Goal: Task Accomplishment & Management: Use online tool/utility

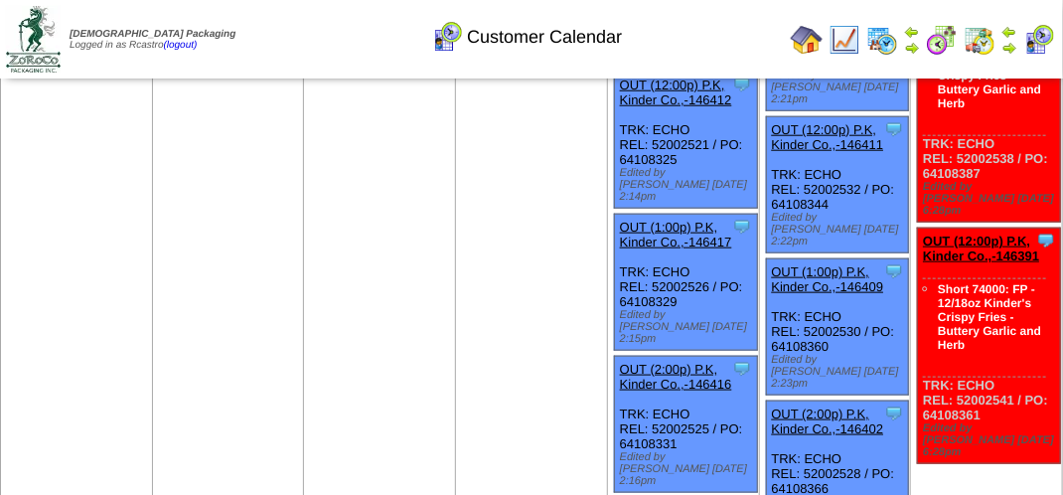
scroll to position [795, 0]
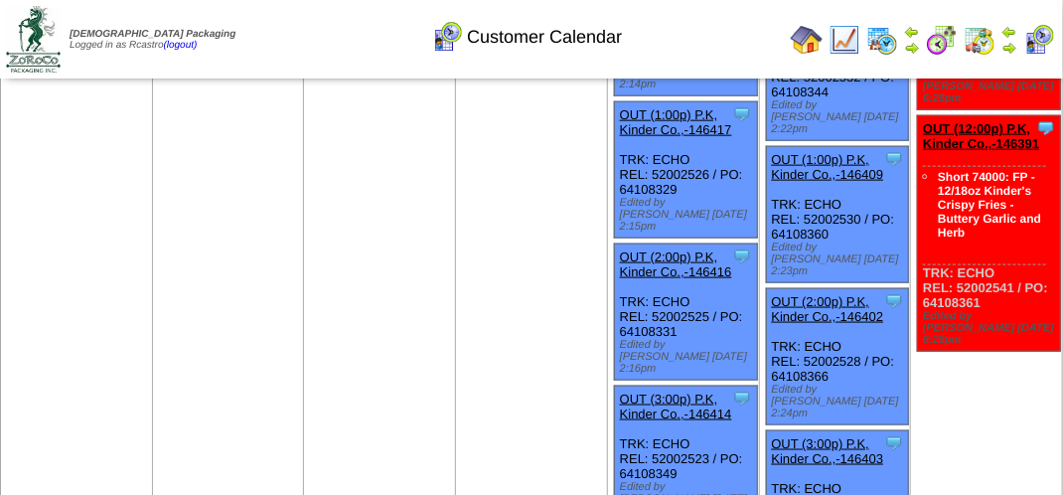
click at [979, 38] on img at bounding box center [980, 40] width 32 height 32
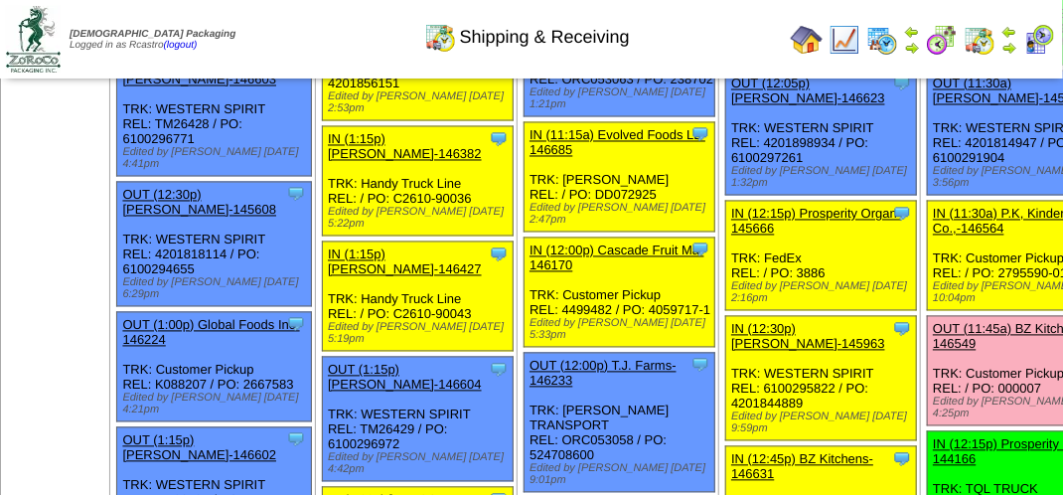
scroll to position [1291, 0]
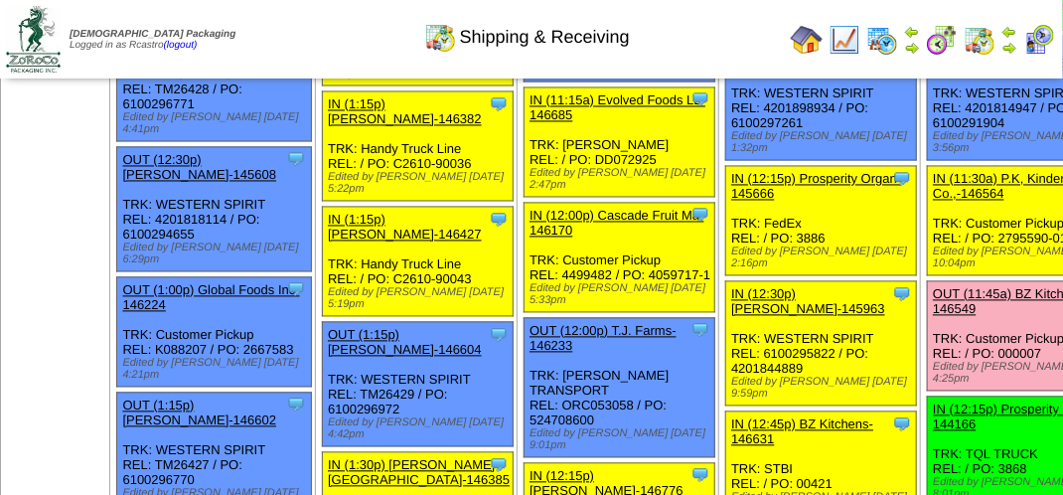
click at [933, 317] on link "OUT (11:45a) BZ Kitchens-146549" at bounding box center [1011, 302] width 156 height 30
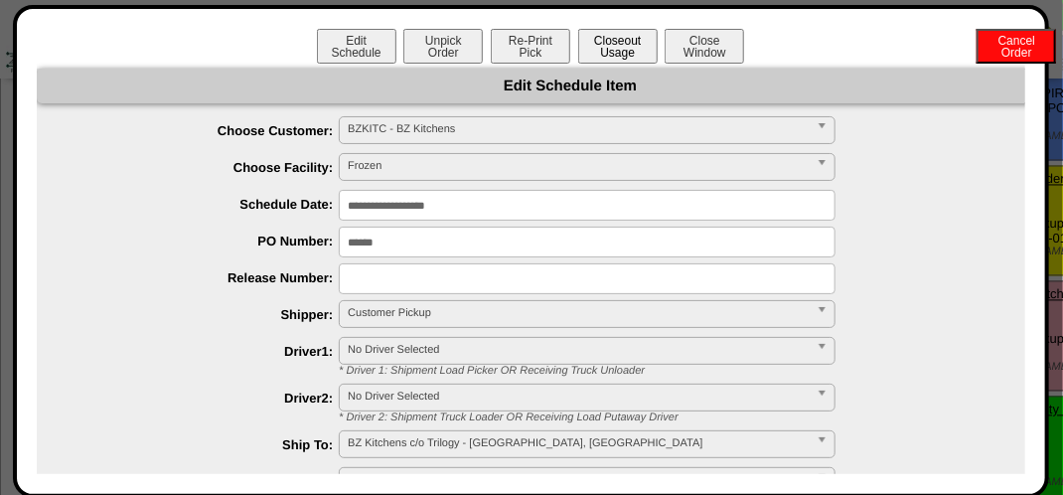
click at [592, 58] on button "Closeout Usage" at bounding box center [617, 46] width 79 height 35
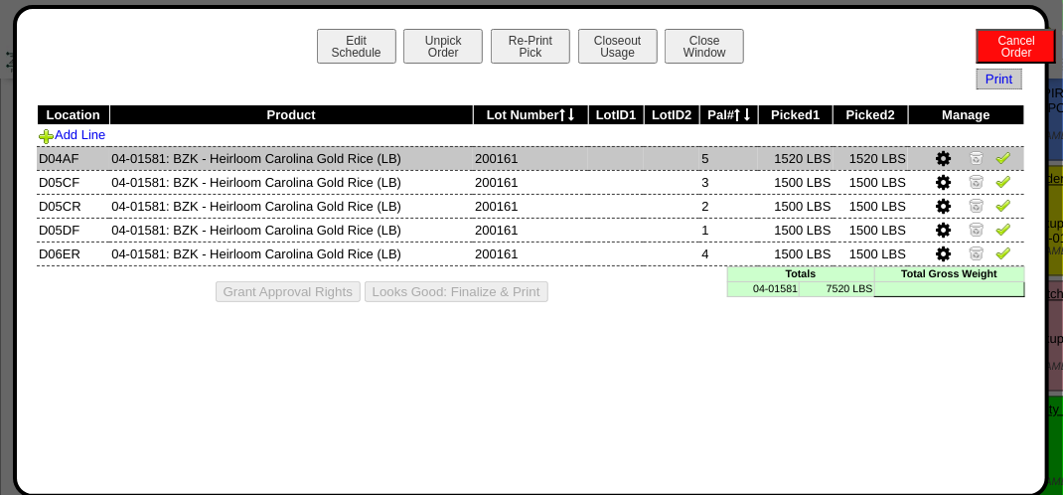
click at [1004, 154] on img at bounding box center [1003, 157] width 16 height 16
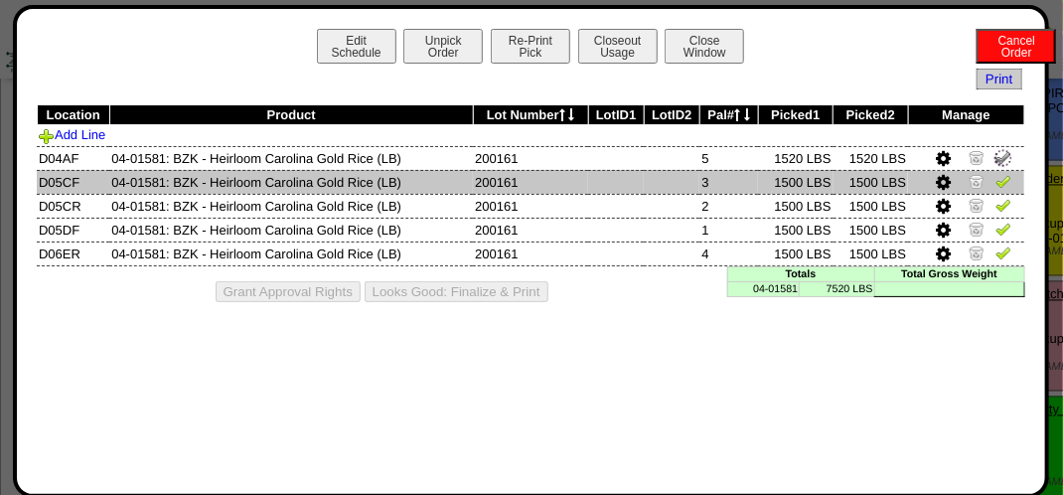
click at [1004, 185] on img at bounding box center [1003, 181] width 16 height 16
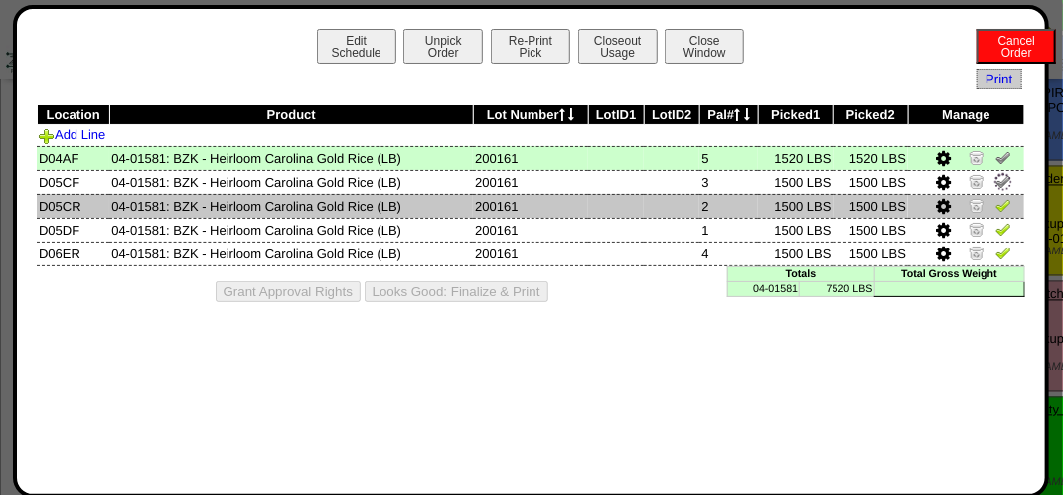
click at [1010, 205] on img at bounding box center [1003, 205] width 16 height 16
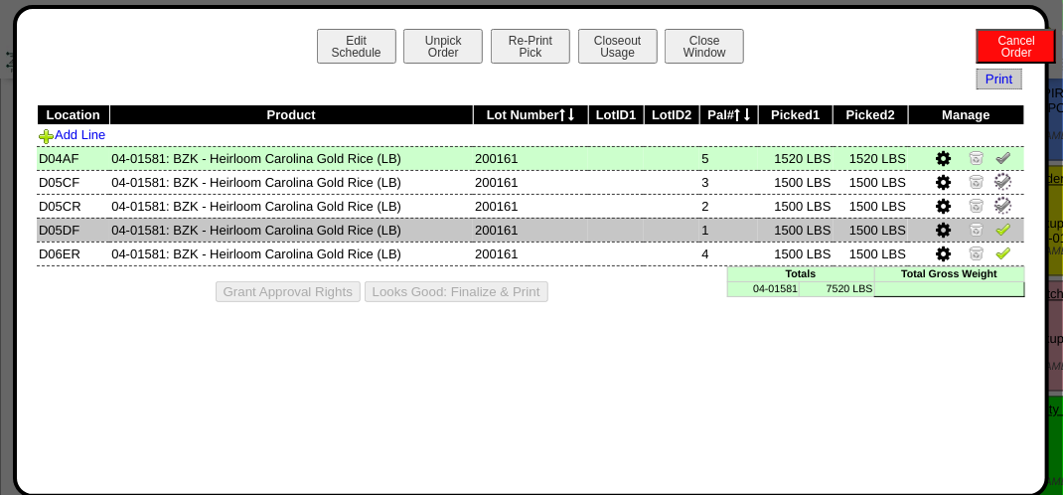
click at [1009, 224] on img at bounding box center [1003, 229] width 16 height 16
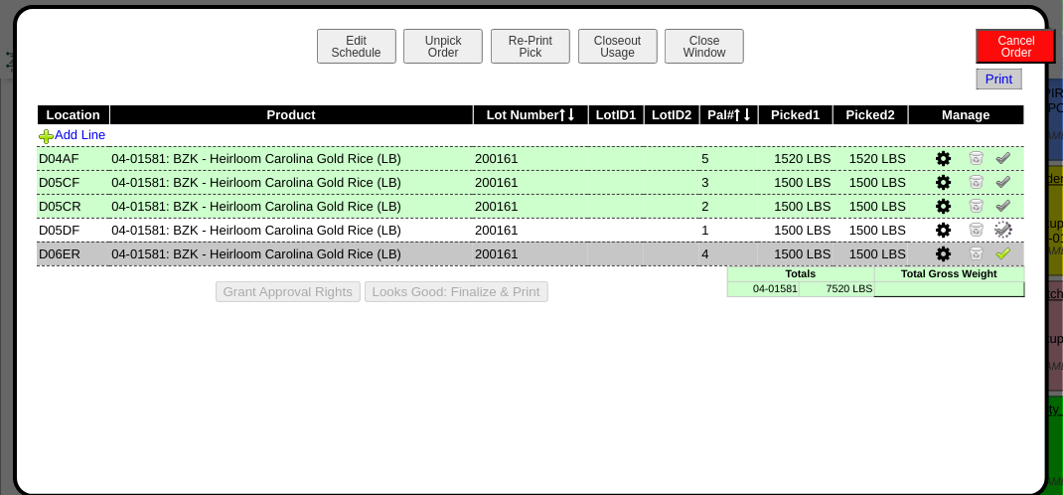
click at [1001, 248] on img at bounding box center [1003, 252] width 16 height 16
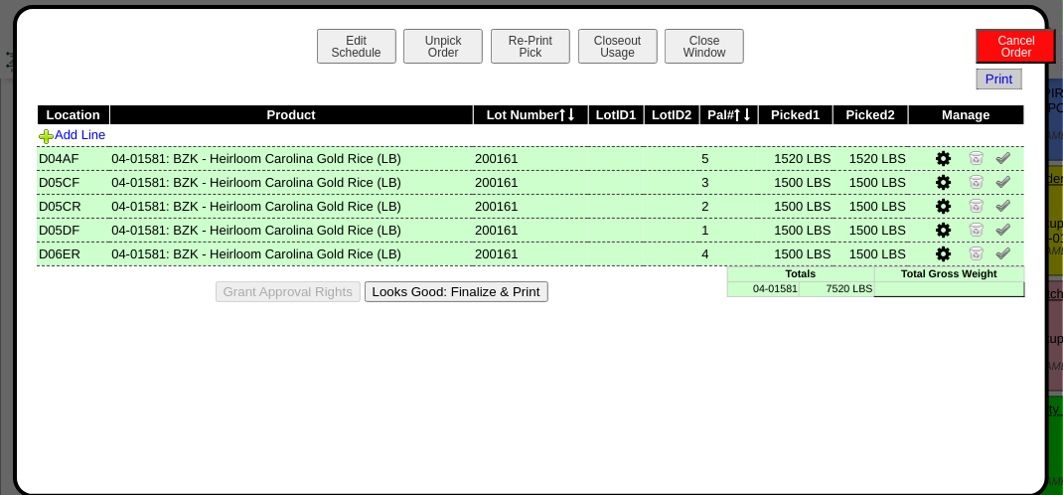
click at [528, 294] on button "Looks Good: Finalize & Print" at bounding box center [457, 291] width 184 height 21
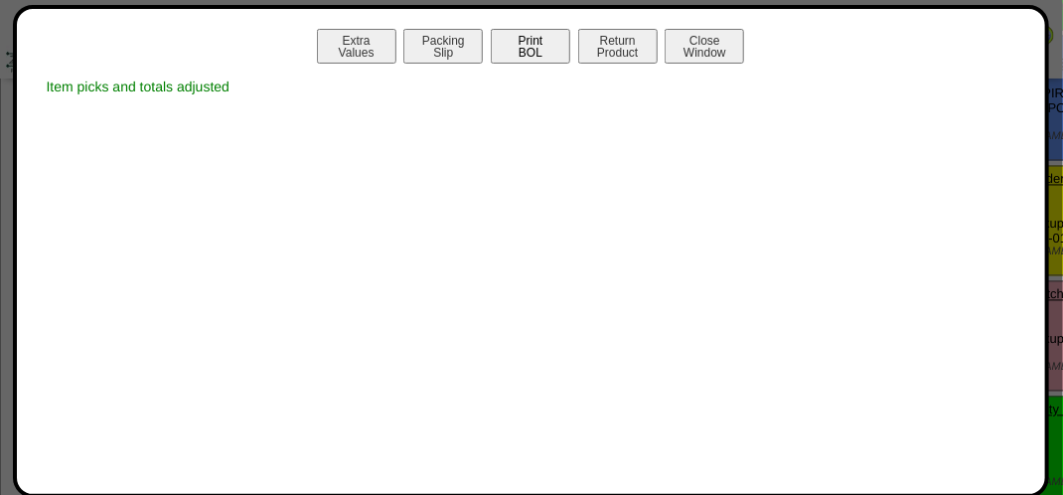
click at [530, 47] on button "Print BOL" at bounding box center [530, 46] width 79 height 35
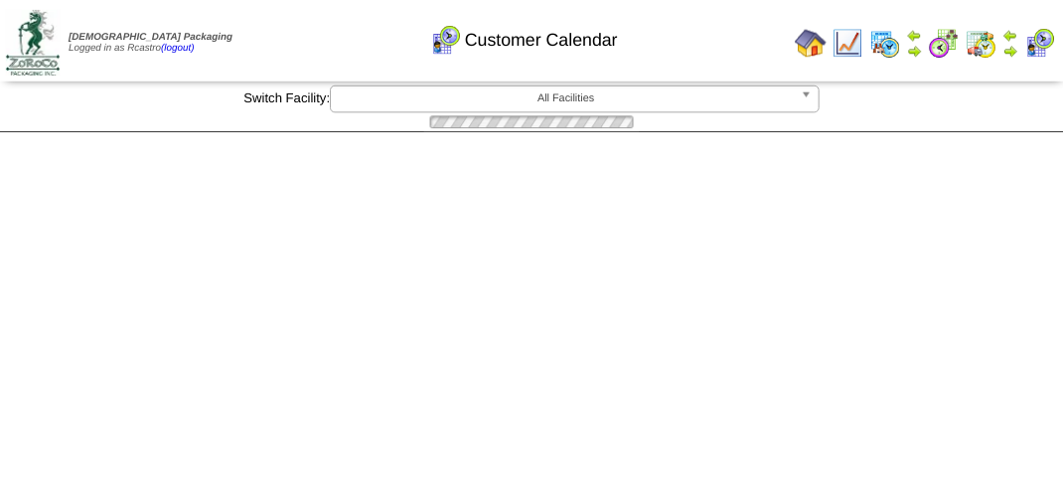
scroll to position [795, 0]
